Goal: Task Accomplishment & Management: Manage account settings

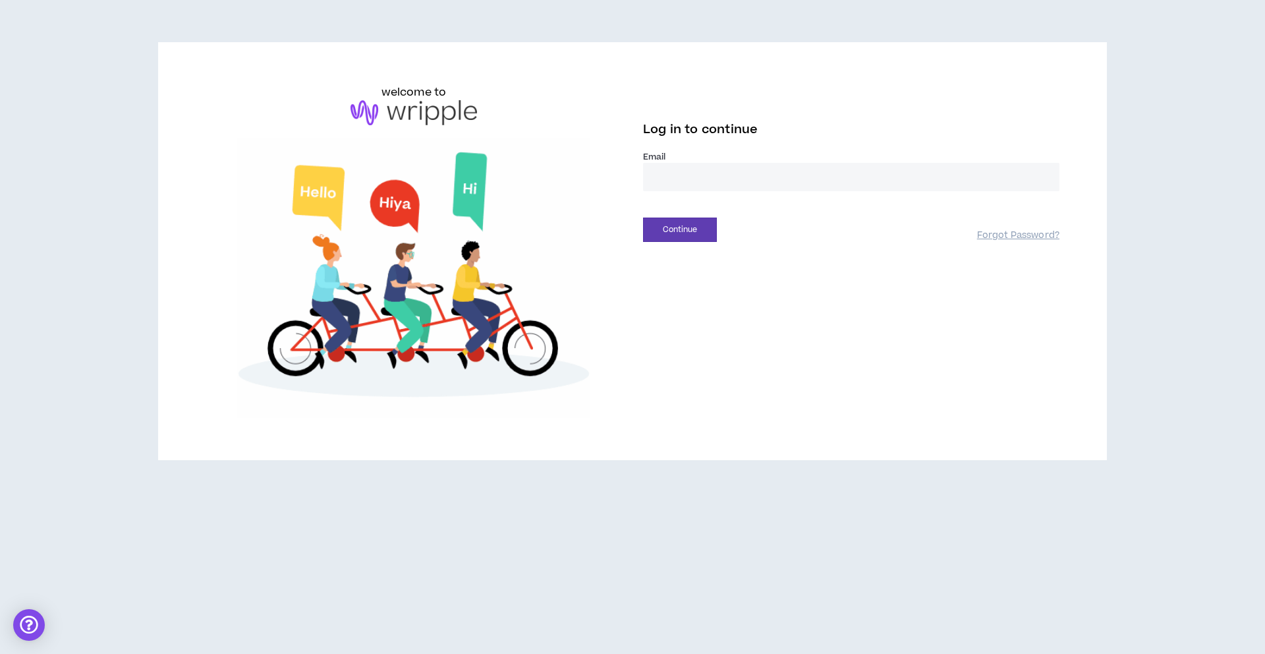
click at [847, 167] on input "email" at bounding box center [851, 177] width 416 height 28
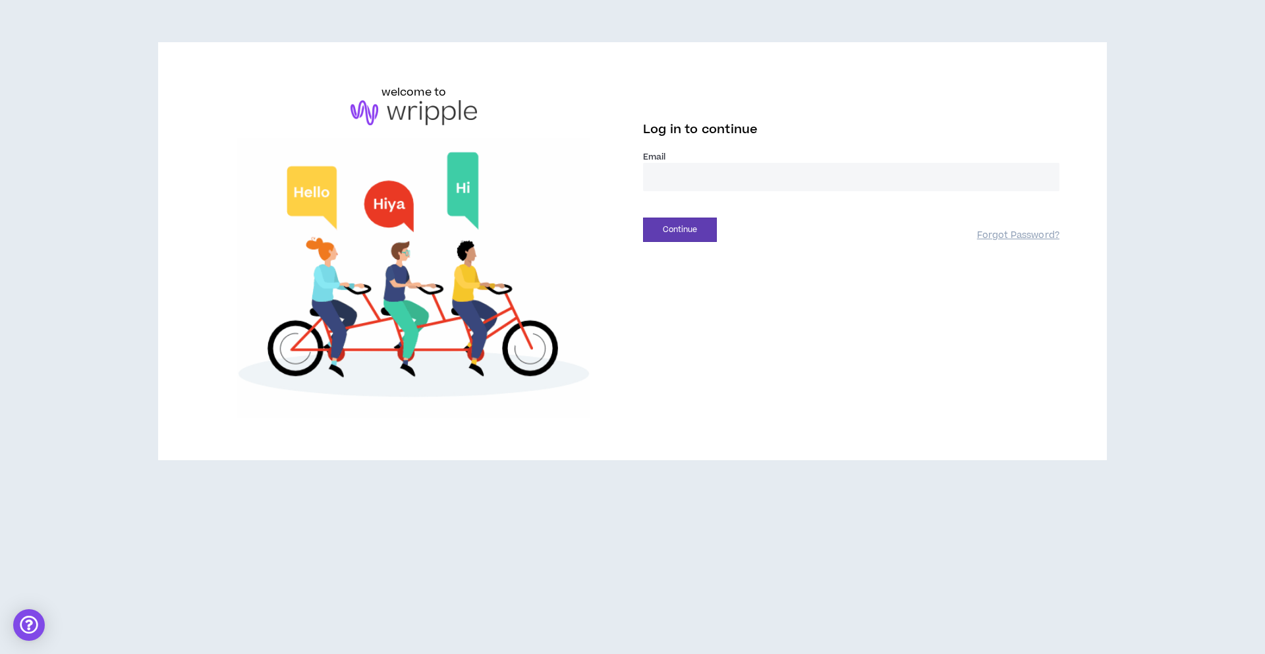
type input "**********"
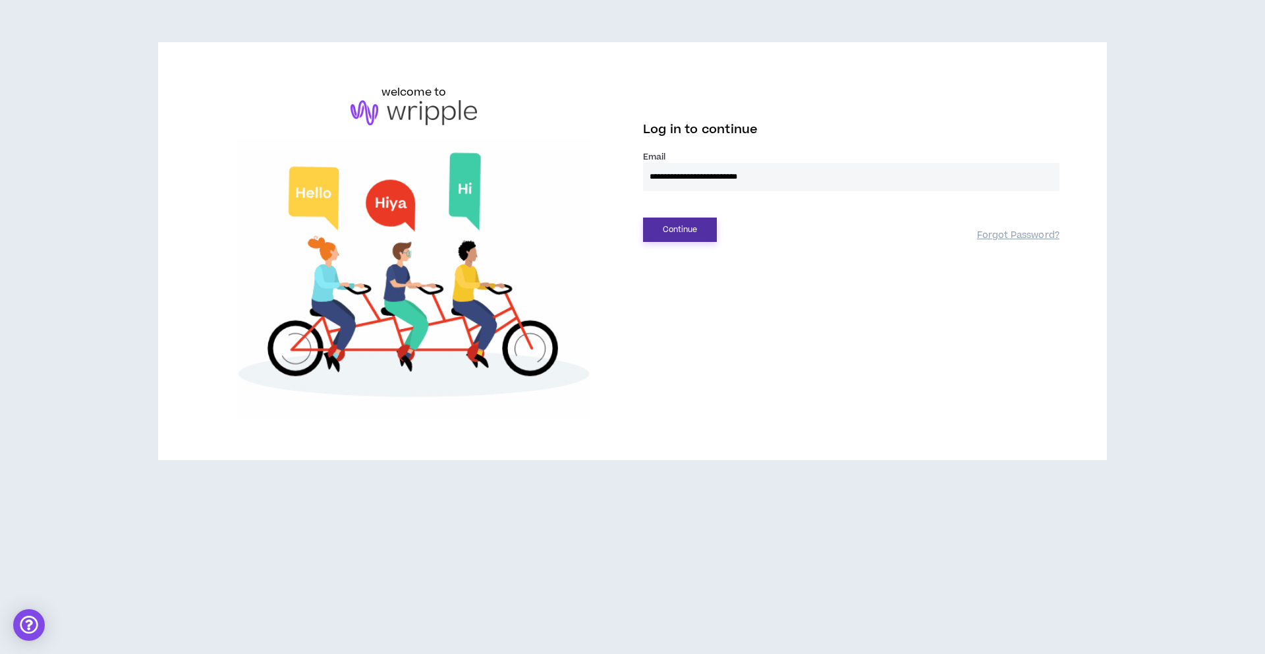
click at [674, 225] on button "Continue" at bounding box center [680, 229] width 74 height 24
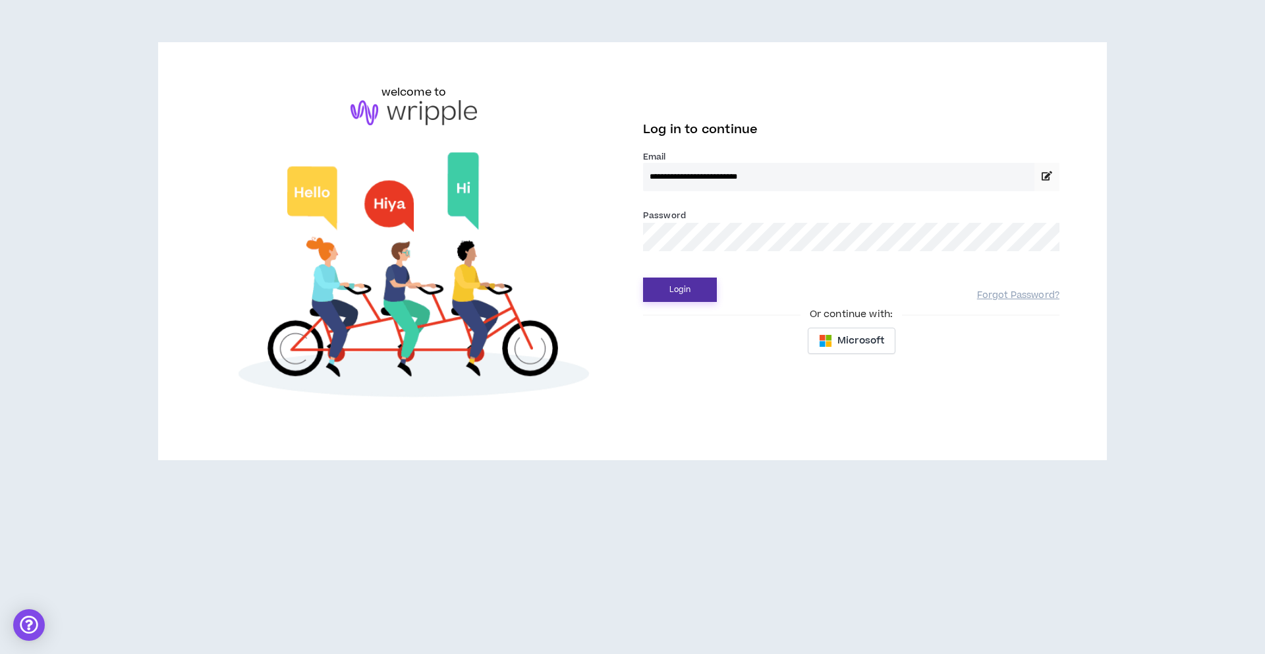
click at [666, 295] on button "Login" at bounding box center [680, 289] width 74 height 24
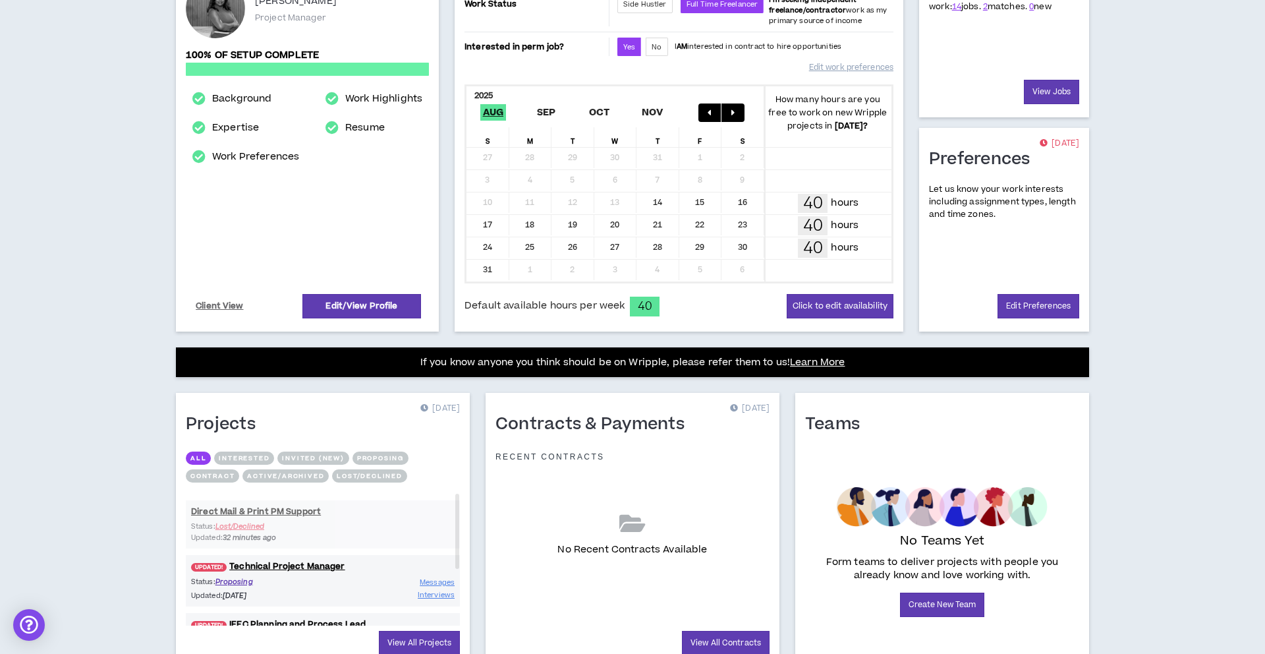
scroll to position [258, 0]
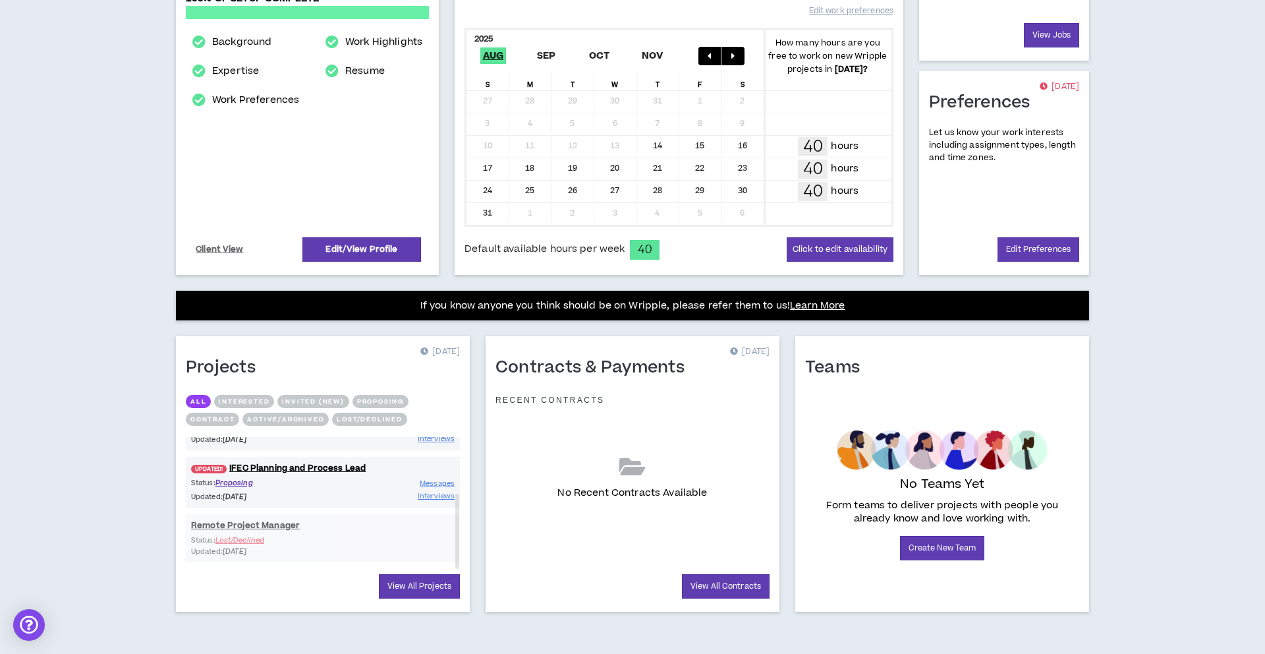
click at [398, 401] on button "Proposing" at bounding box center [381, 401] width 56 height 13
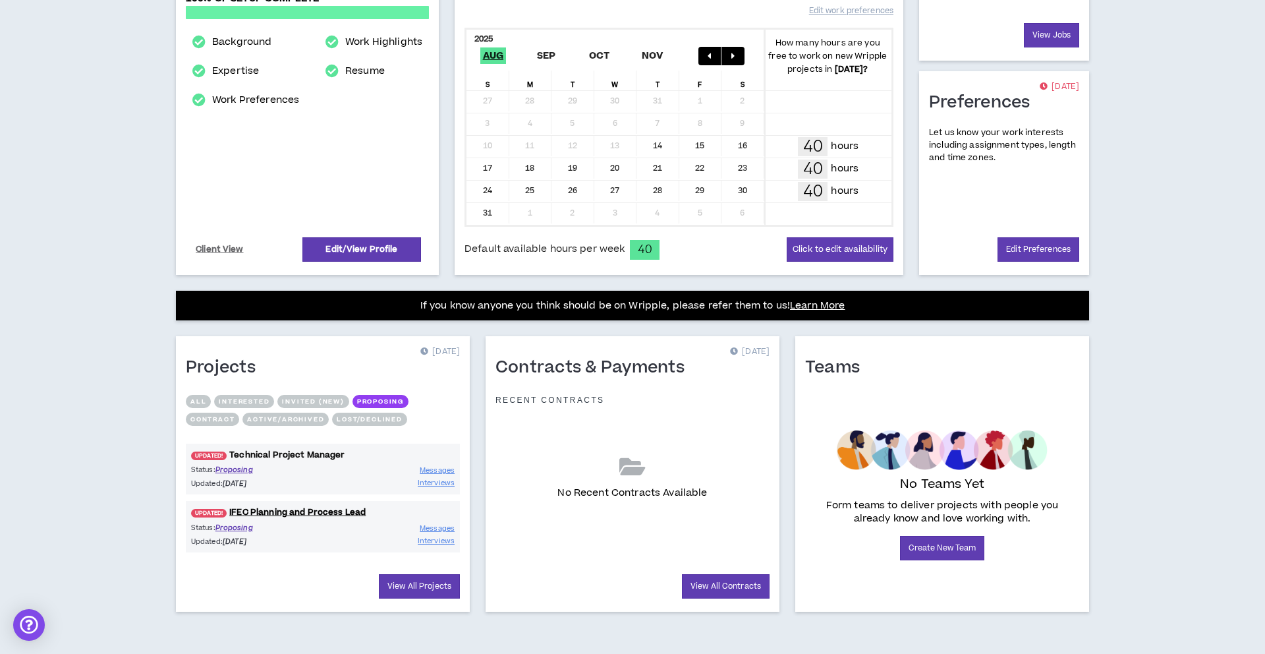
click at [283, 454] on link "UPDATED! Technical Project Manager" at bounding box center [323, 455] width 274 height 13
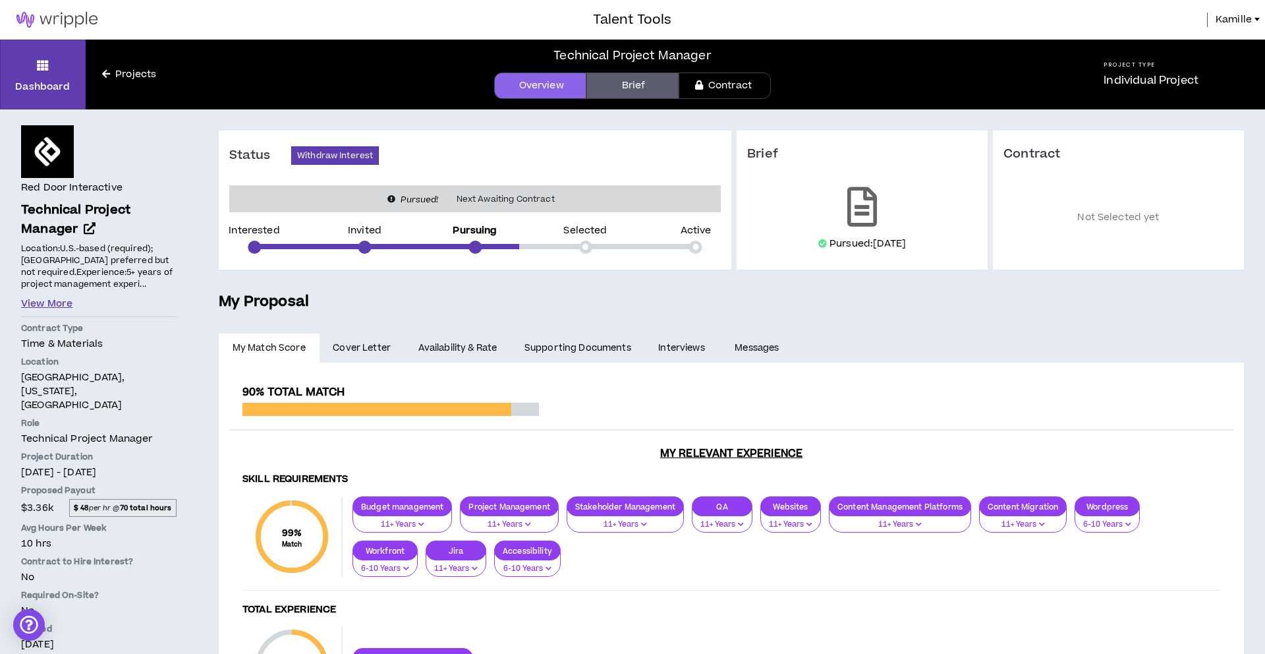
click at [49, 306] on button "View More" at bounding box center [46, 304] width 51 height 14
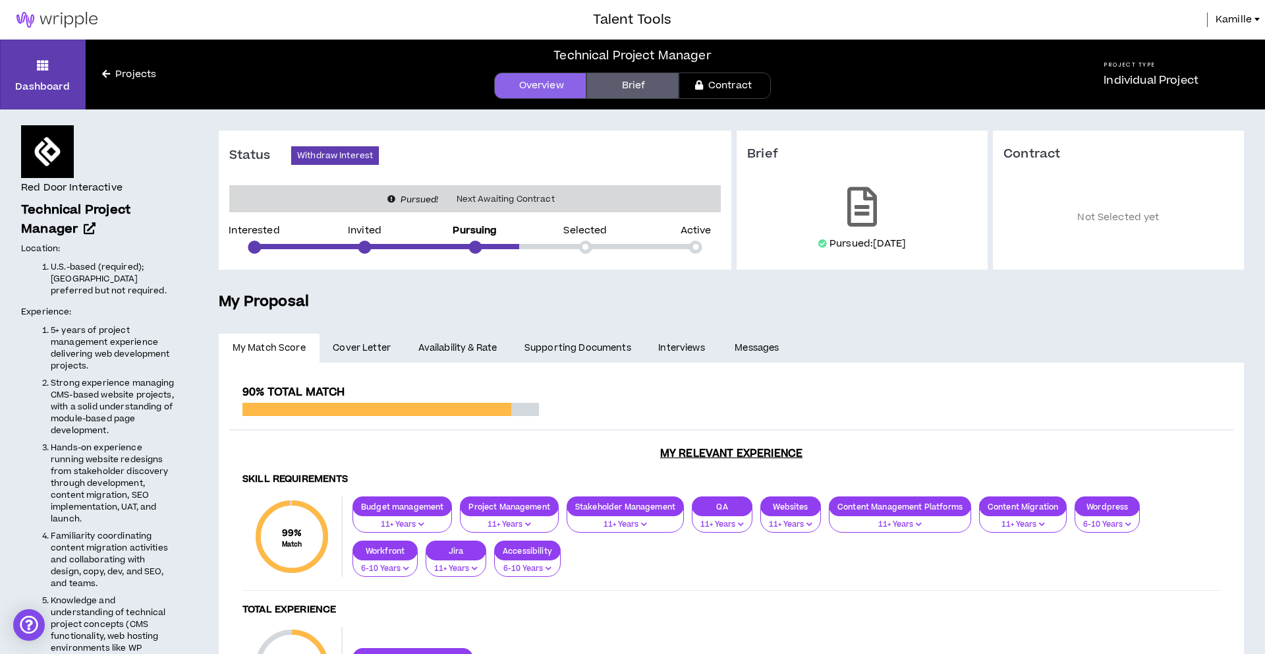
click at [554, 87] on link "Overview" at bounding box center [540, 85] width 92 height 26
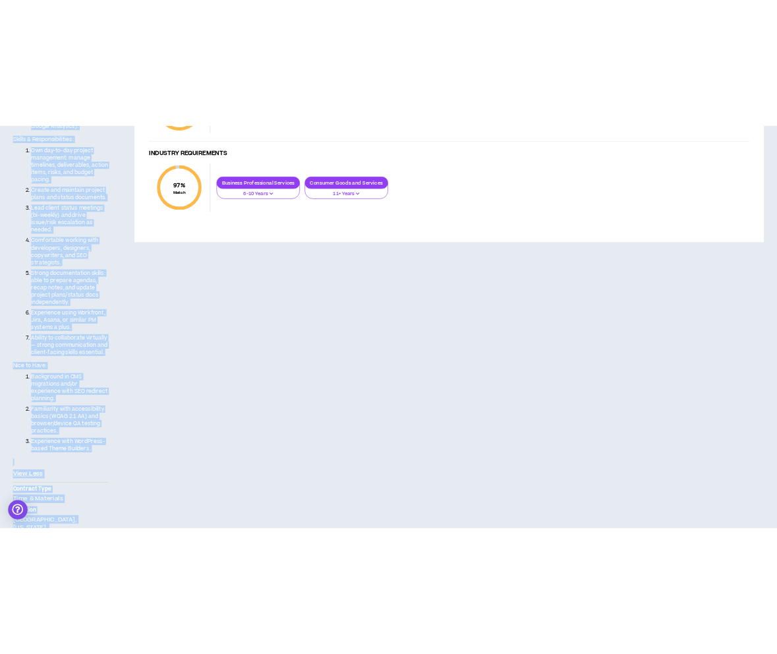
scroll to position [712, 0]
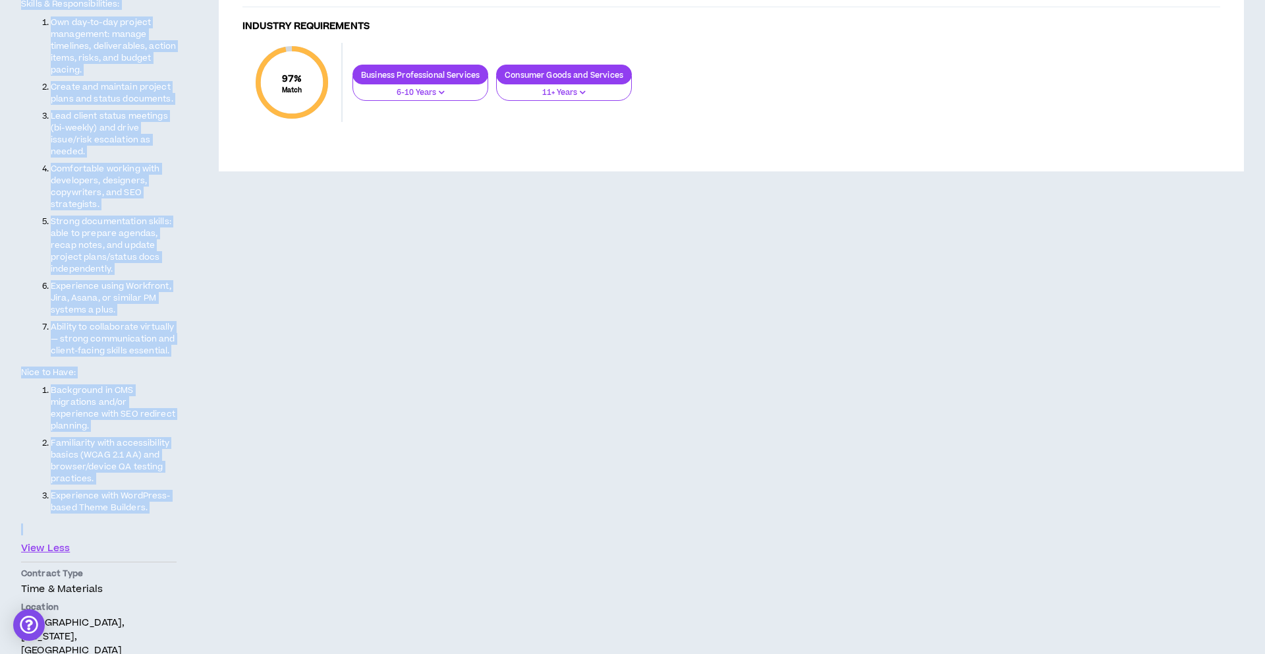
drag, startPoint x: 21, startPoint y: 63, endPoint x: 179, endPoint y: 517, distance: 481.2
click at [179, 517] on div "Red Door Interactive Technical Project Manager Hide Details Location: U.S.-base…" at bounding box center [99, 154] width 198 height 1515
copy div "Red Door Interactive Technical Project Manager Location: U.S.-based (required);…"
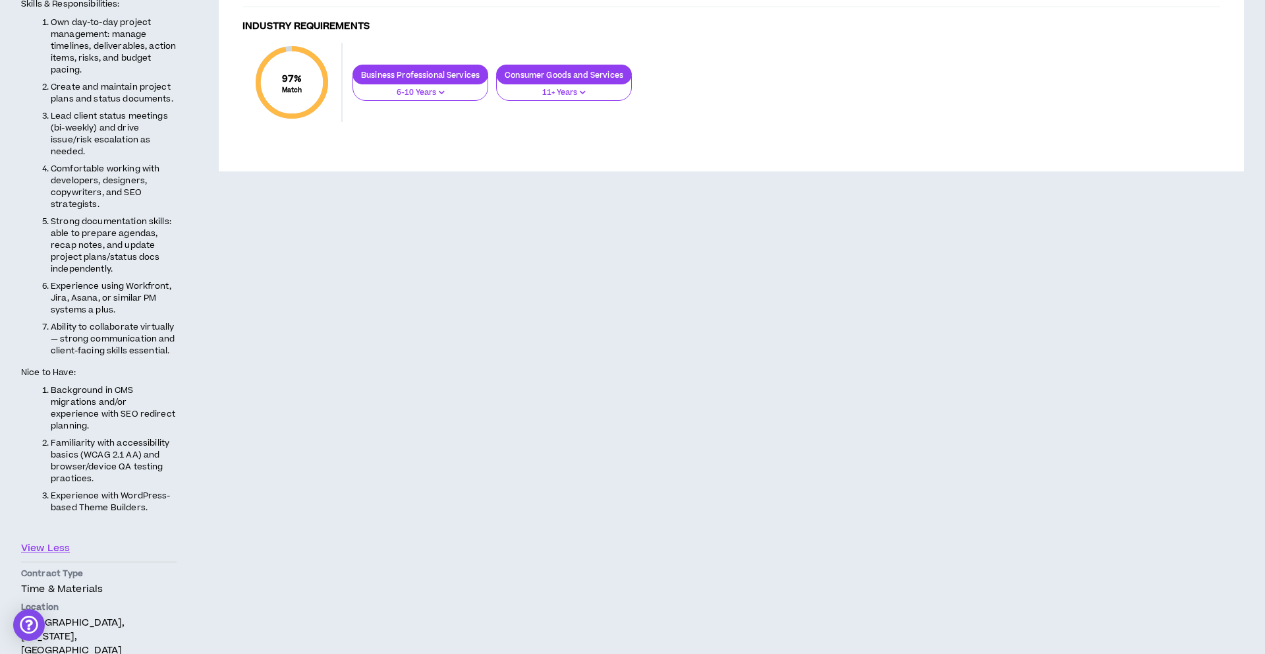
click at [853, 361] on div "**********" at bounding box center [732, 154] width 1068 height 1515
